Goal: Task Accomplishment & Management: Manage account settings

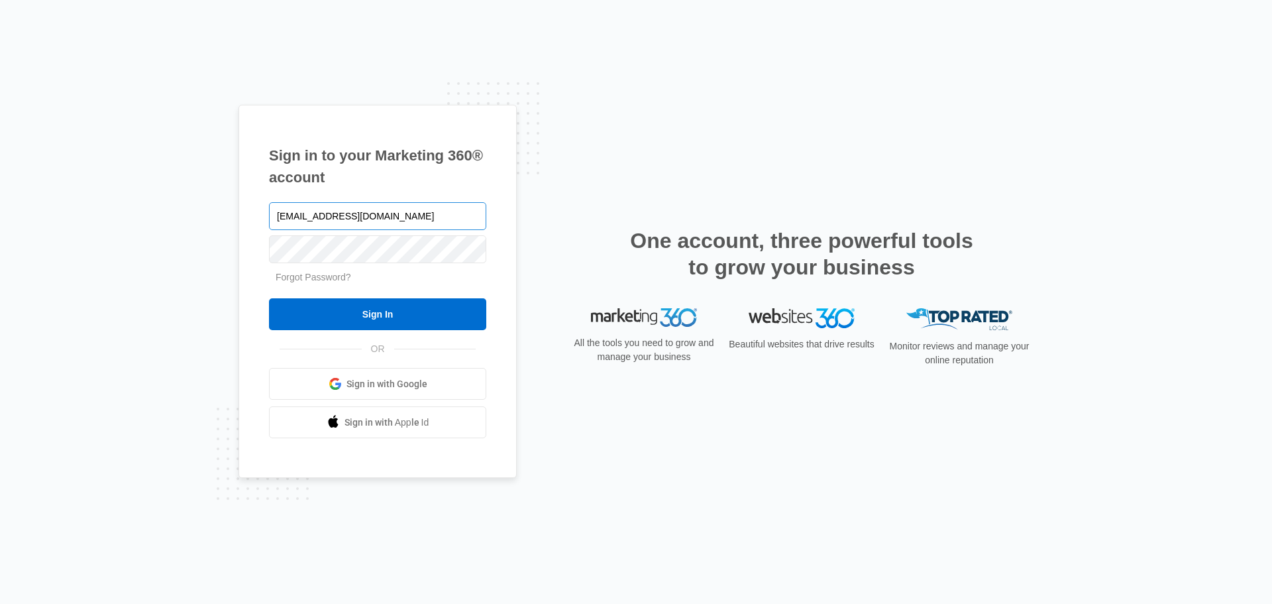
click at [382, 215] on input "mikee.trainee5@gmail.com" at bounding box center [377, 216] width 217 height 28
type input "[PERSON_NAME][EMAIL_ADDRESS][DOMAIN_NAME]"
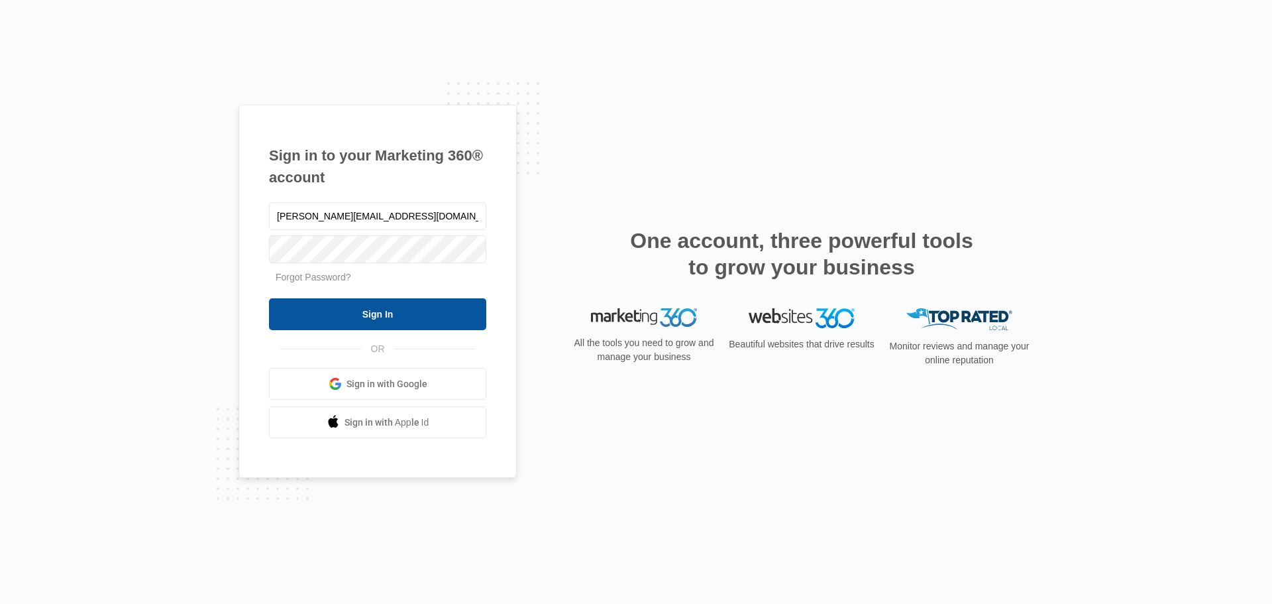
click at [375, 302] on input "Sign In" at bounding box center [377, 314] width 217 height 32
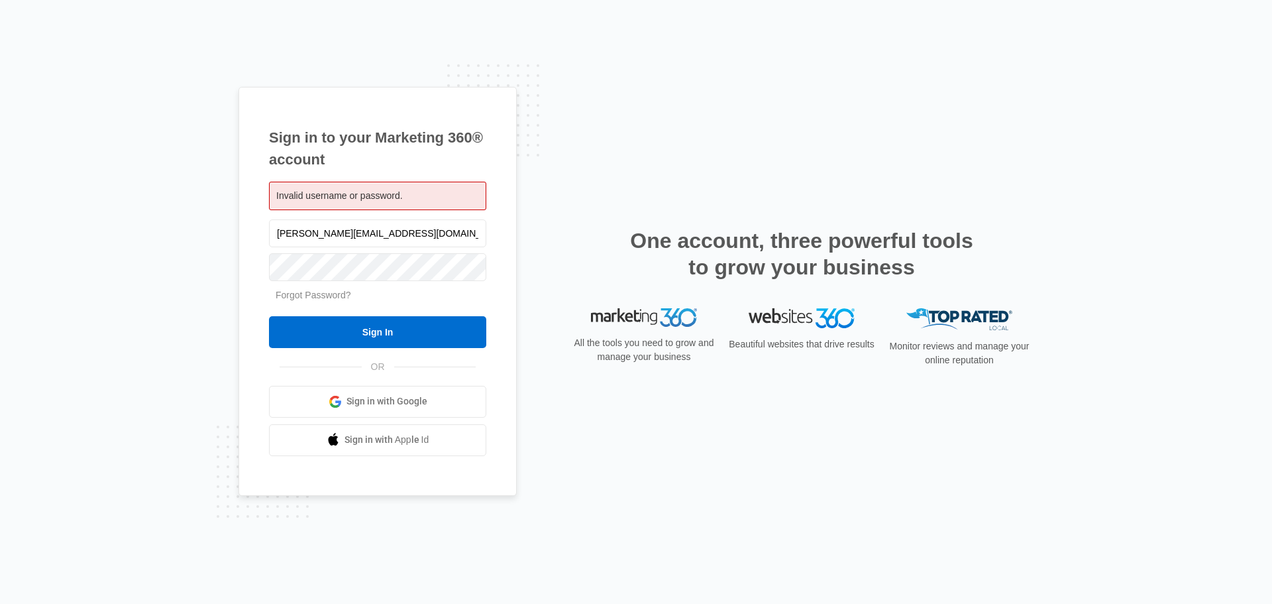
click at [296, 295] on link "Forgot Password?" at bounding box center [314, 295] width 76 height 11
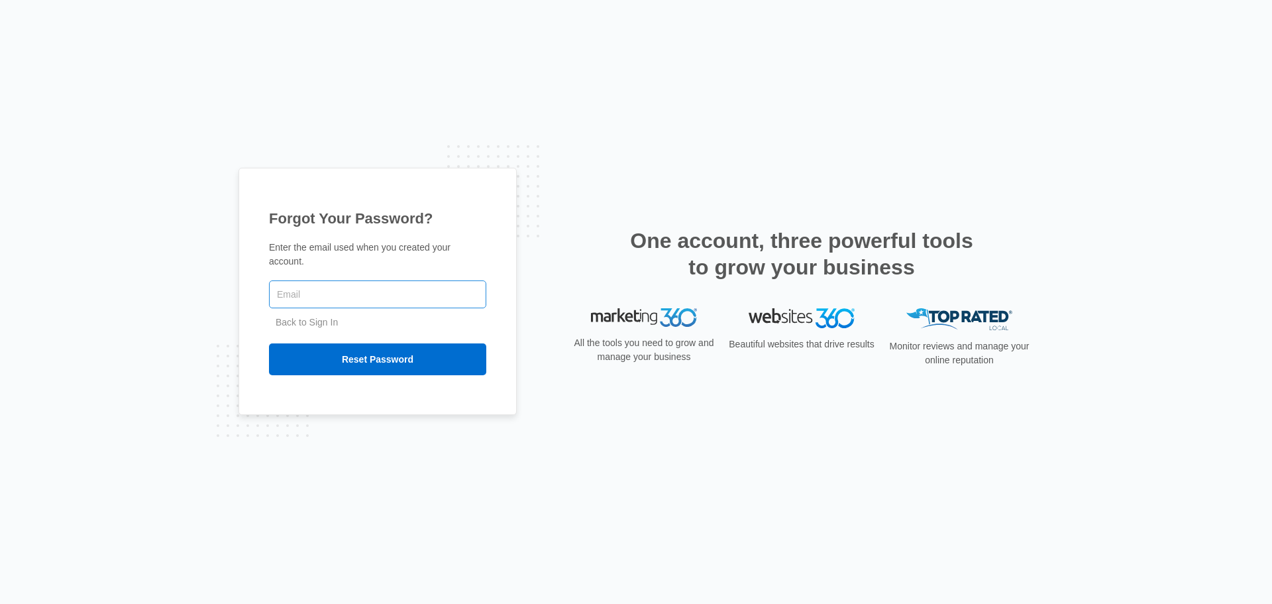
click at [354, 284] on input "text" at bounding box center [377, 294] width 217 height 28
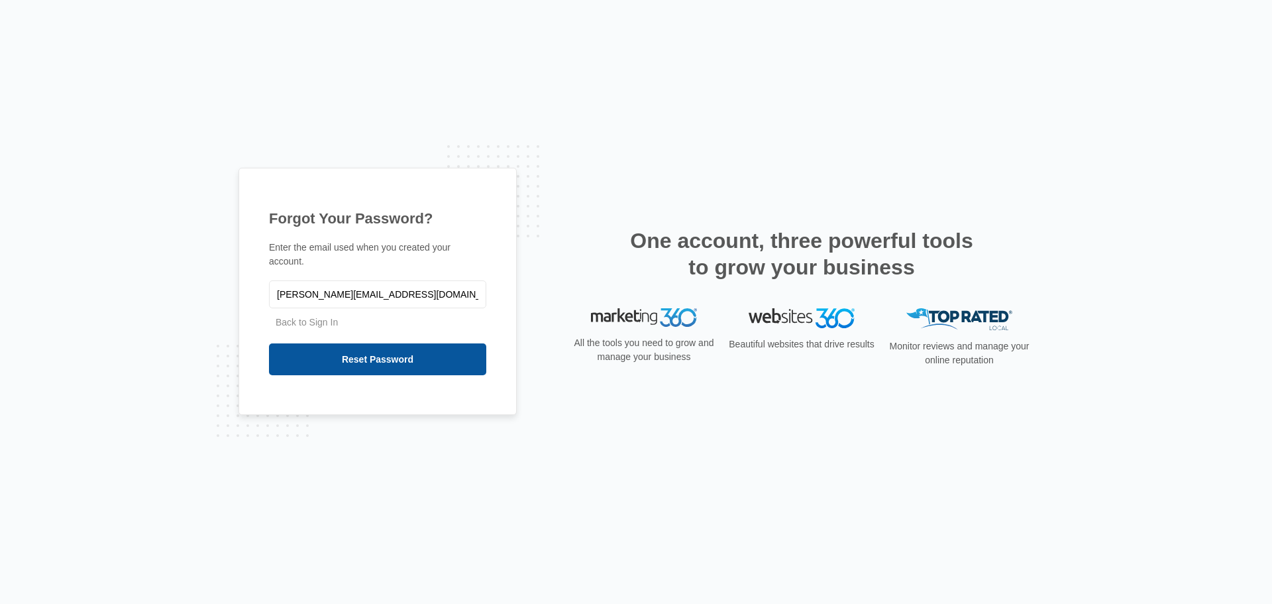
type input "[PERSON_NAME][EMAIL_ADDRESS][DOMAIN_NAME]"
click at [380, 347] on input "Reset Password" at bounding box center [377, 359] width 217 height 32
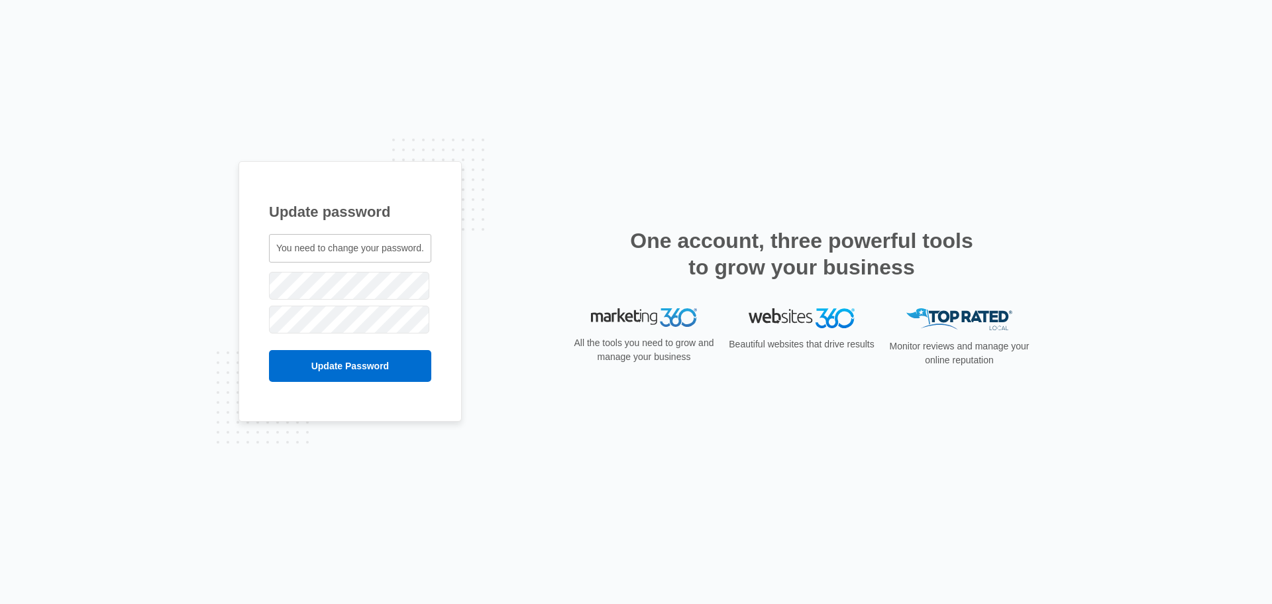
click at [511, 233] on div "Update password You need to change your password. [PERSON_NAME][EMAIL_ADDRESS][…" at bounding box center [636, 302] width 795 height 282
click at [364, 363] on input "Update Password" at bounding box center [350, 366] width 162 height 32
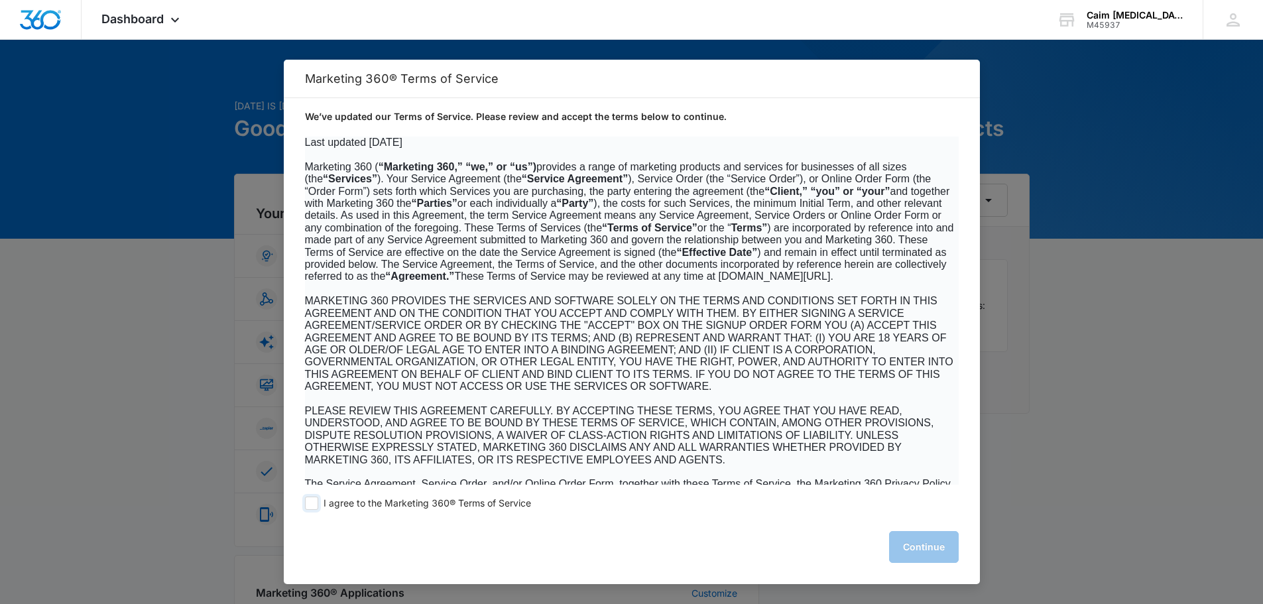
click at [339, 505] on span "I agree to the Marketing 360® Terms of Service" at bounding box center [426, 503] width 207 height 13
click at [318, 505] on input "I agree to the Marketing 360® Terms of Service" at bounding box center [311, 502] width 13 height 13
checkbox input "true"
click at [913, 549] on button "Continue" at bounding box center [924, 547] width 70 height 32
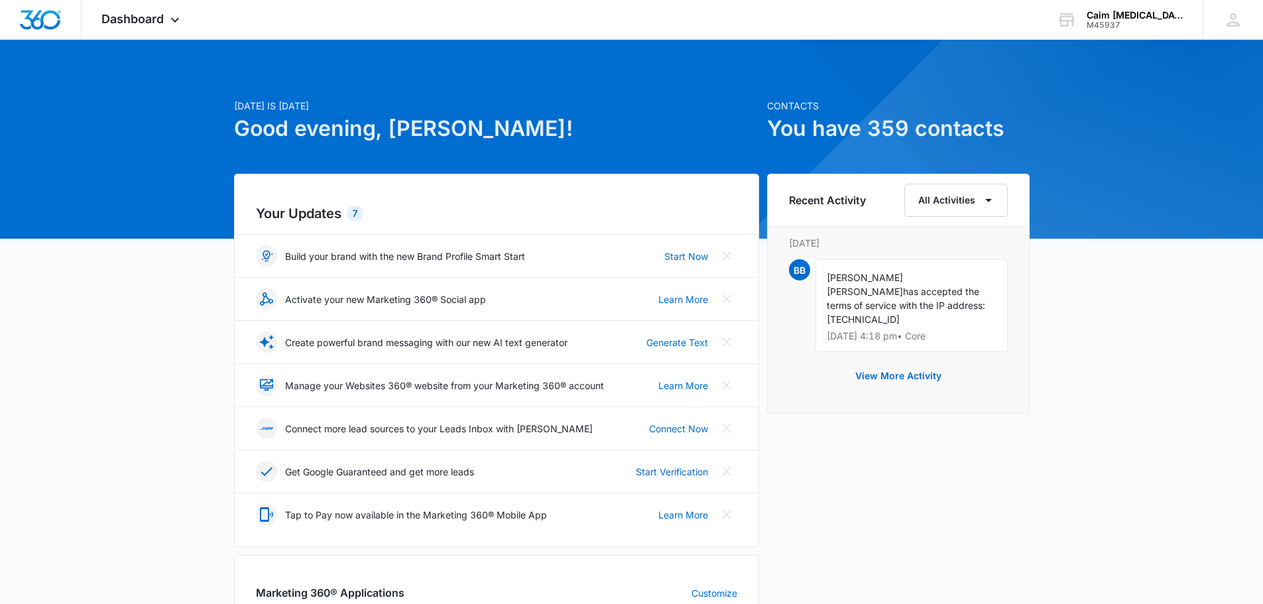
click at [936, 467] on div "Recent Activity All Activities Tuesday, September 16th BB Betina Betina has acc…" at bounding box center [898, 554] width 262 height 760
